Goal: Information Seeking & Learning: Learn about a topic

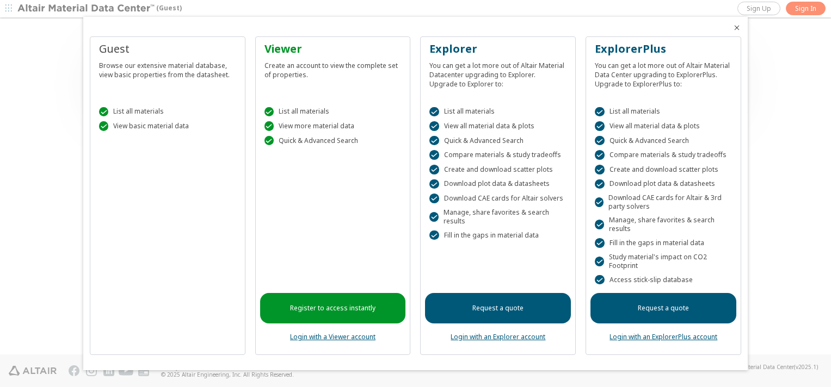
click at [349, 230] on div "Register to access instantly Login with a Viewer account" at bounding box center [333, 252] width 146 height 196
click at [738, 24] on icon "Close" at bounding box center [736, 27] width 9 height 9
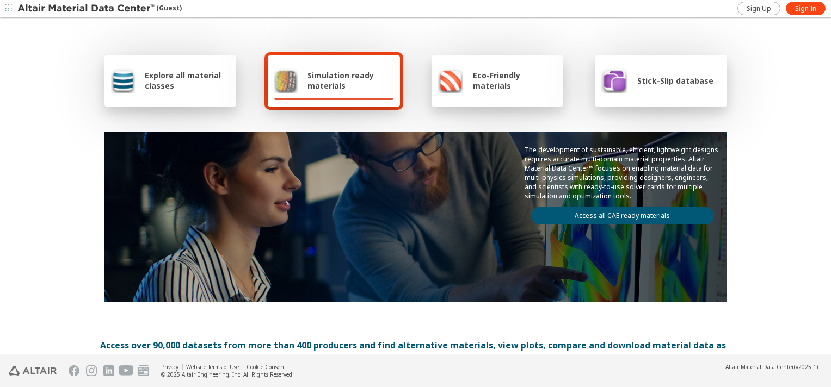
drag, startPoint x: 789, startPoint y: 71, endPoint x: 802, endPoint y: 29, distance: 44.4
click at [797, 35] on div "Explore all material classes Simulation ready materials Eco-Friendly materials …" at bounding box center [415, 187] width 831 height 336
click at [813, 7] on span "Sign In" at bounding box center [805, 8] width 21 height 9
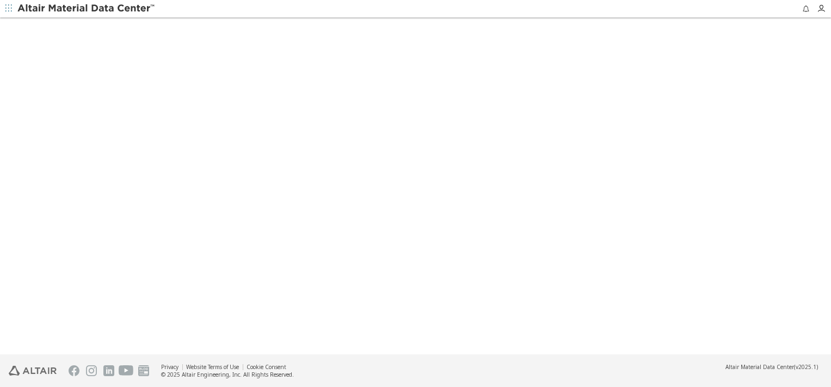
click at [10, 8] on icon "button" at bounding box center [8, 8] width 7 height 7
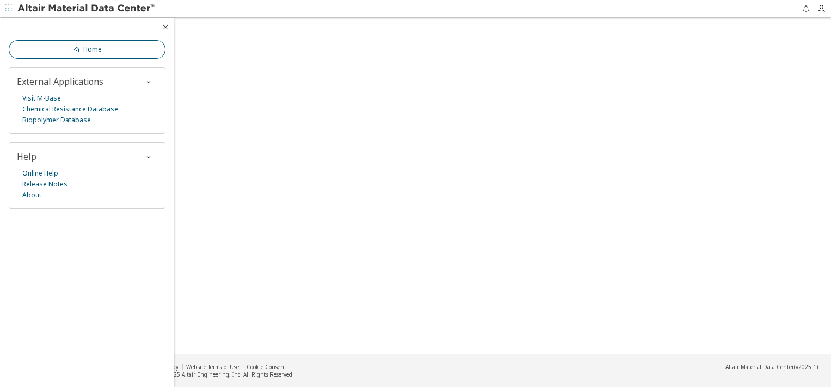
click at [82, 46] on span "Home" at bounding box center [86, 49] width 29 height 9
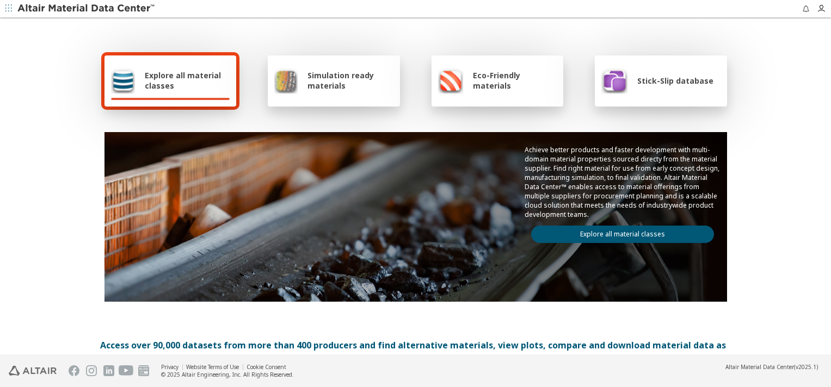
click at [330, 82] on span "Simulation ready materials" at bounding box center [349, 80] width 85 height 21
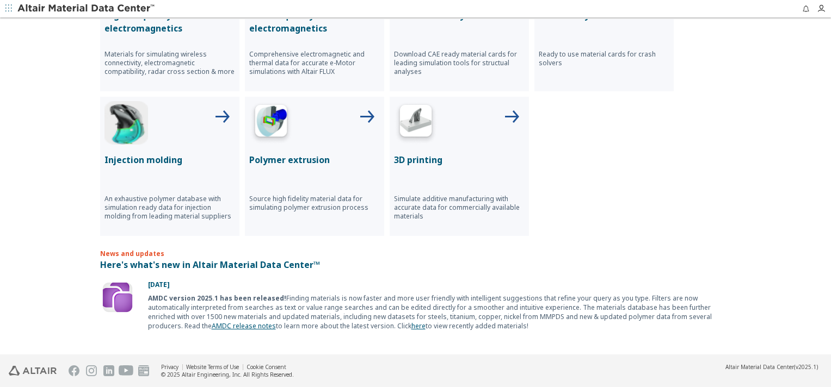
scroll to position [388, 0]
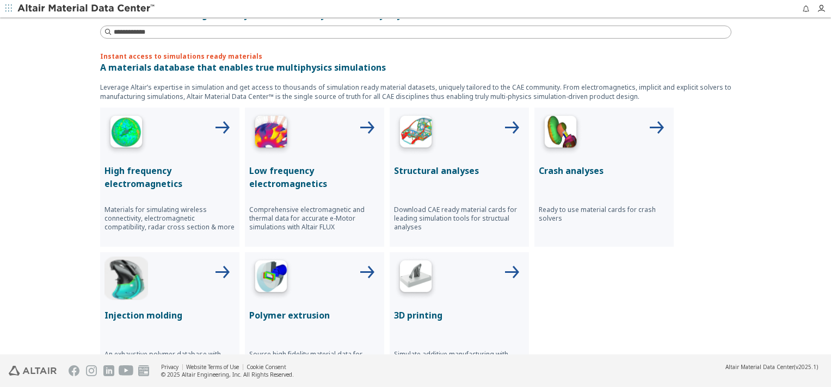
click at [439, 164] on p "Structural analyses" at bounding box center [459, 170] width 131 height 13
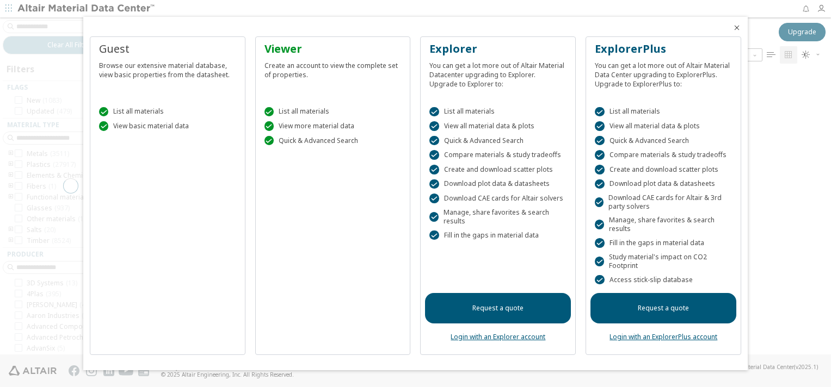
click at [325, 274] on div "Viewer Create an account to view the complete set of properties.  List all mat…" at bounding box center [333, 195] width 156 height 319
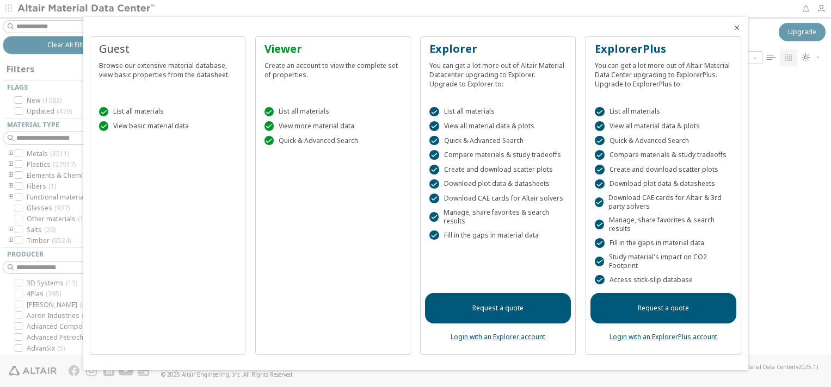
scroll to position [286, 689]
click at [735, 27] on icon "Close" at bounding box center [736, 27] width 9 height 9
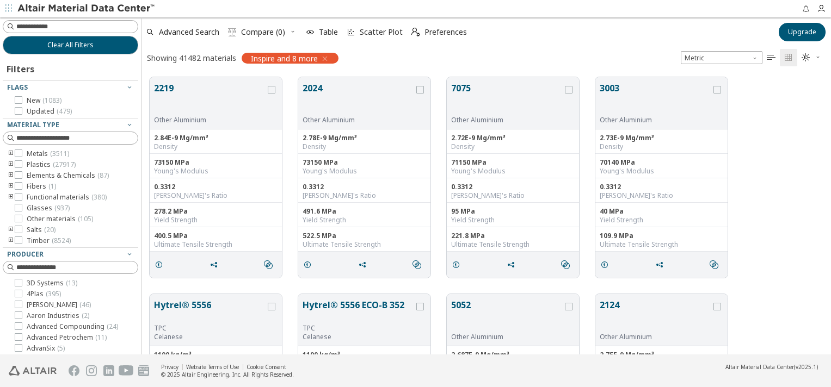
click at [10, 157] on icon "toogle group" at bounding box center [11, 154] width 8 height 9
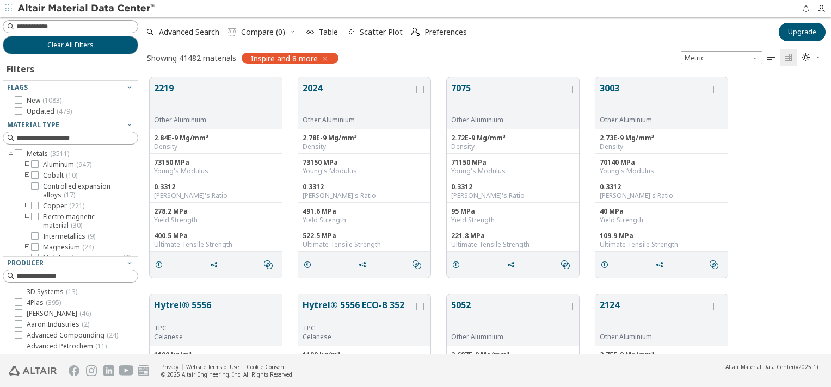
click at [27, 162] on icon "toogle group" at bounding box center [27, 164] width 8 height 9
click at [60, 156] on span "5xxx ( 99 )" at bounding box center [72, 157] width 27 height 9
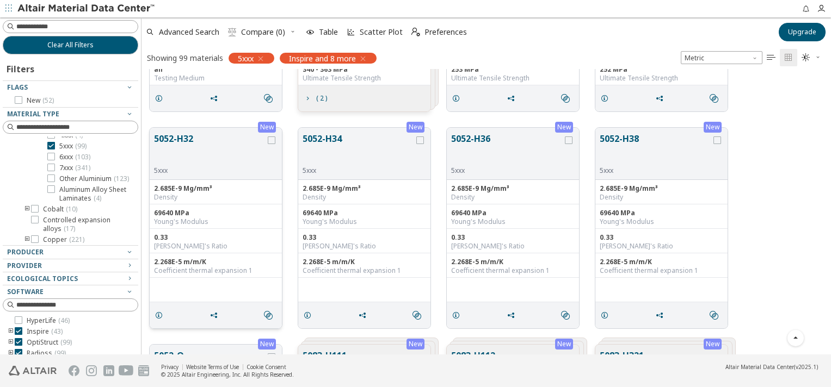
scroll to position [832, 0]
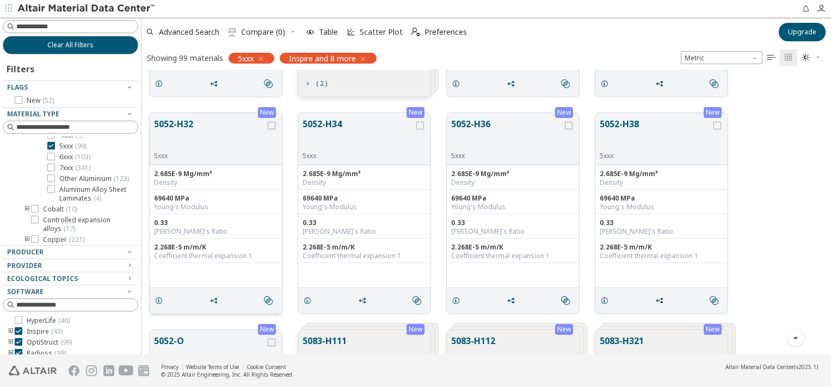
click at [175, 127] on button "5052-H32" at bounding box center [209, 134] width 111 height 34
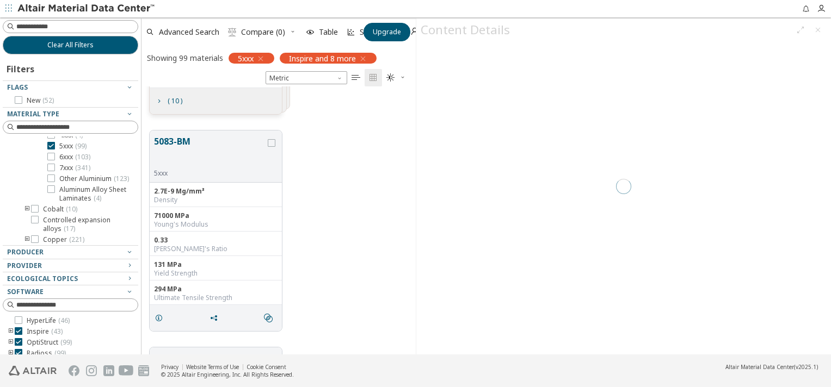
scroll to position [268, 274]
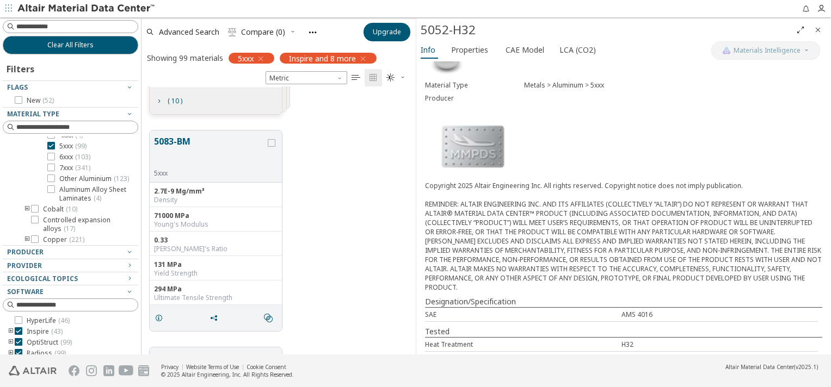
scroll to position [71, 0]
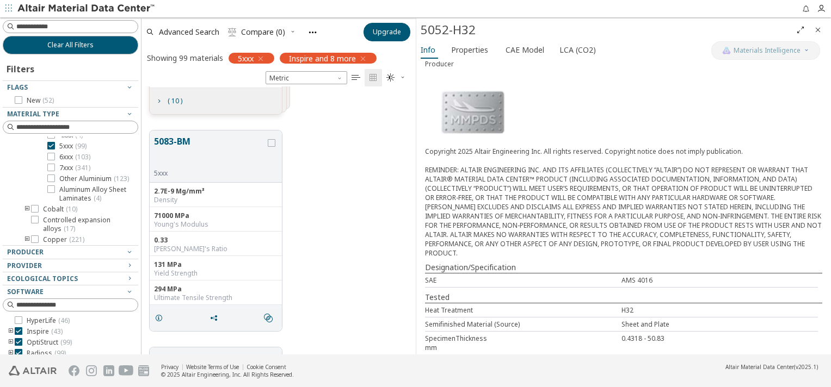
click at [648, 236] on div "Copyright 2025 Altair Engineering Inc. All rights reserved. Copyright notice do…" at bounding box center [624, 202] width 398 height 111
click at [469, 54] on span "Properties" at bounding box center [469, 49] width 37 height 17
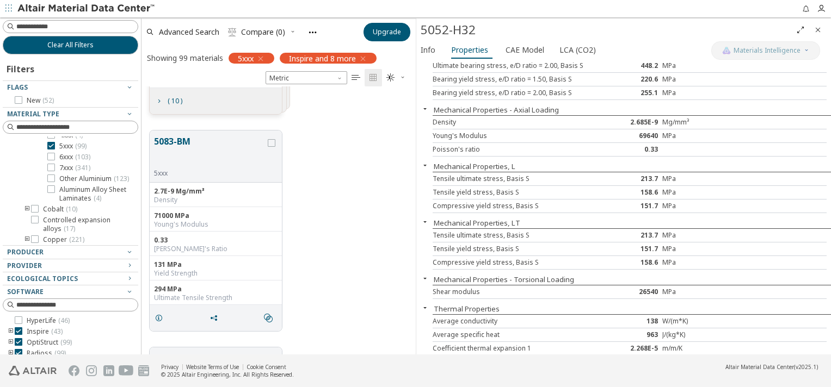
scroll to position [60, 0]
click at [515, 49] on span "CAE Model" at bounding box center [524, 49] width 39 height 17
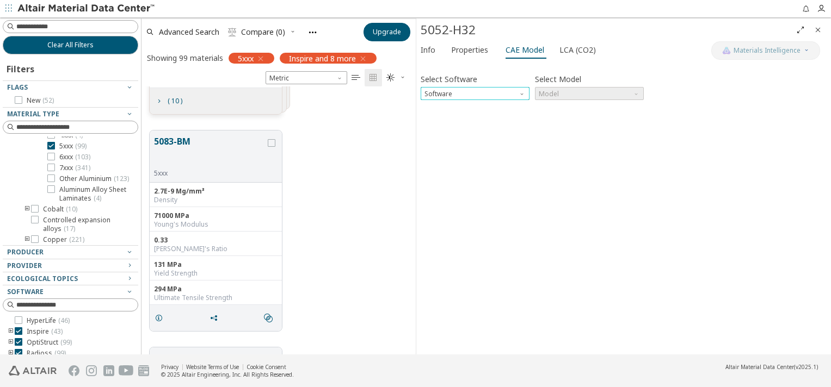
click at [519, 93] on span "Software" at bounding box center [522, 91] width 9 height 9
click at [444, 161] on span "Abaqus" at bounding box center [437, 159] width 24 height 9
click at [568, 92] on span "Model" at bounding box center [589, 93] width 109 height 13
click at [561, 120] on span "Expansion" at bounding box center [556, 120] width 32 height 9
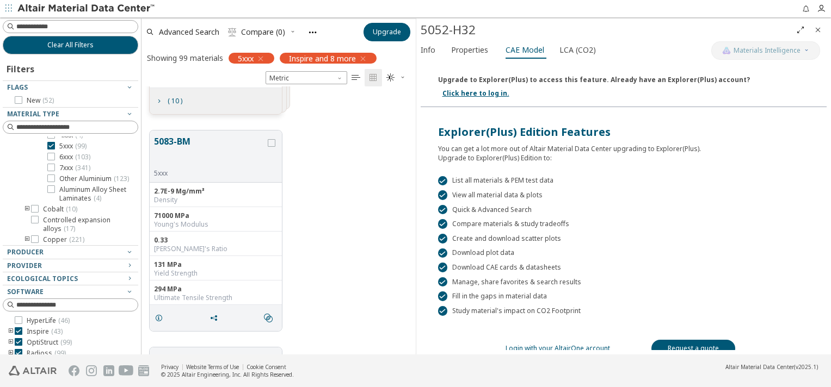
scroll to position [0, 0]
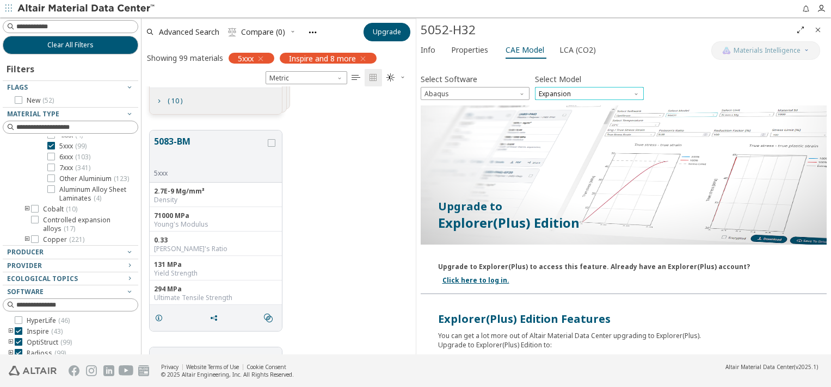
click at [599, 91] on span "Expansion" at bounding box center [589, 93] width 109 height 13
click at [559, 108] on span "Elastic" at bounding box center [589, 107] width 100 height 8
click at [496, 91] on span "Abaqus" at bounding box center [474, 93] width 109 height 13
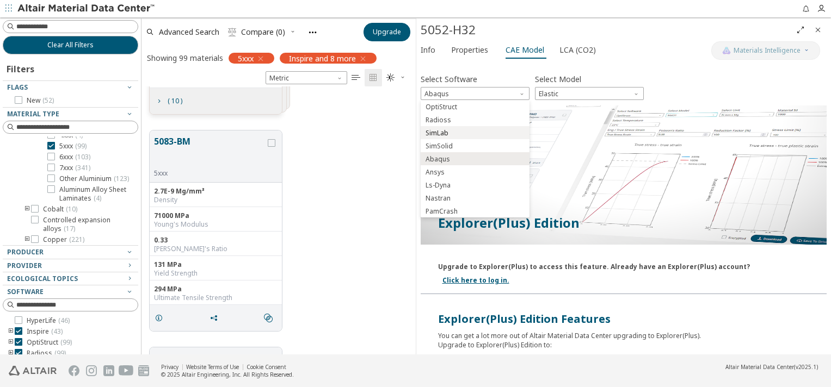
click at [442, 130] on span "SimLab" at bounding box center [436, 133] width 23 height 9
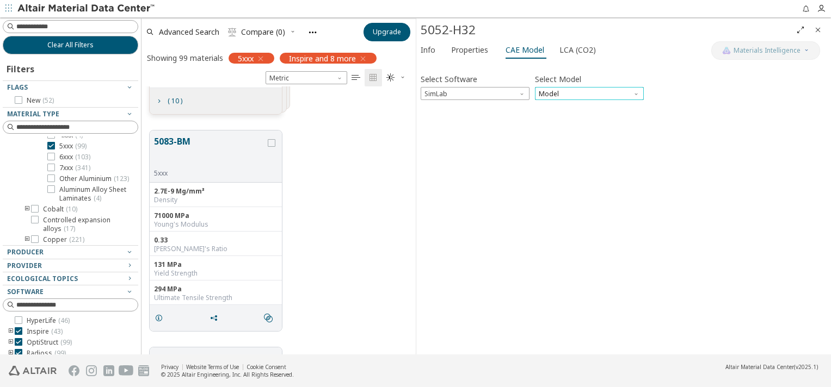
click at [568, 95] on span "Model" at bounding box center [589, 93] width 109 height 13
click at [587, 105] on span "Elastic" at bounding box center [589, 107] width 100 height 8
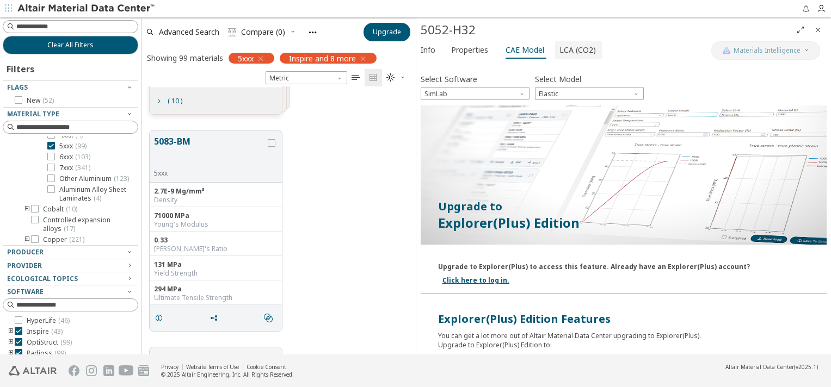
click at [568, 53] on span "LCA (CO2)" at bounding box center [577, 49] width 36 height 17
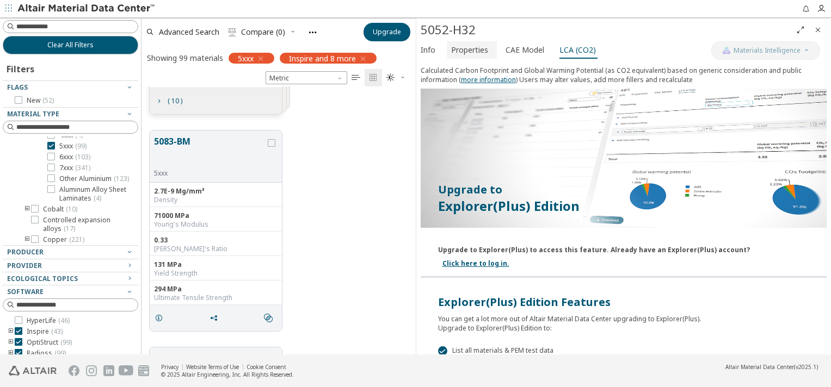
click at [462, 48] on span "Properties" at bounding box center [469, 49] width 37 height 17
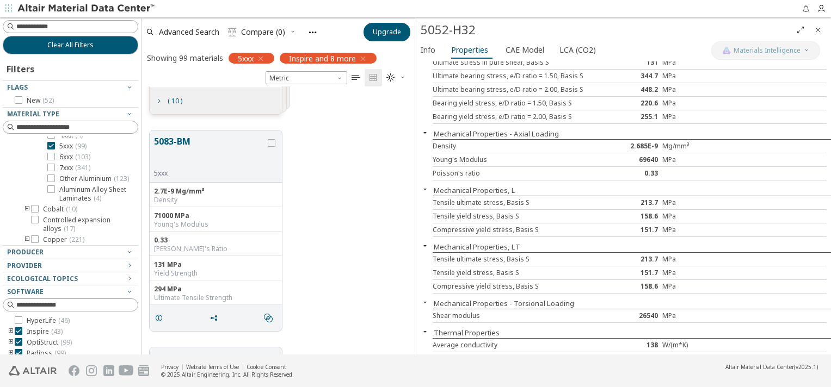
scroll to position [60, 0]
